Goal: Find specific page/section: Find specific page/section

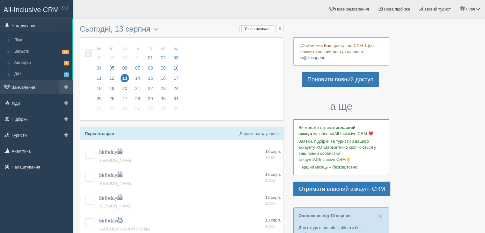
click at [19, 84] on link "Замовлення" at bounding box center [36, 87] width 73 height 14
